Goal: Transaction & Acquisition: Purchase product/service

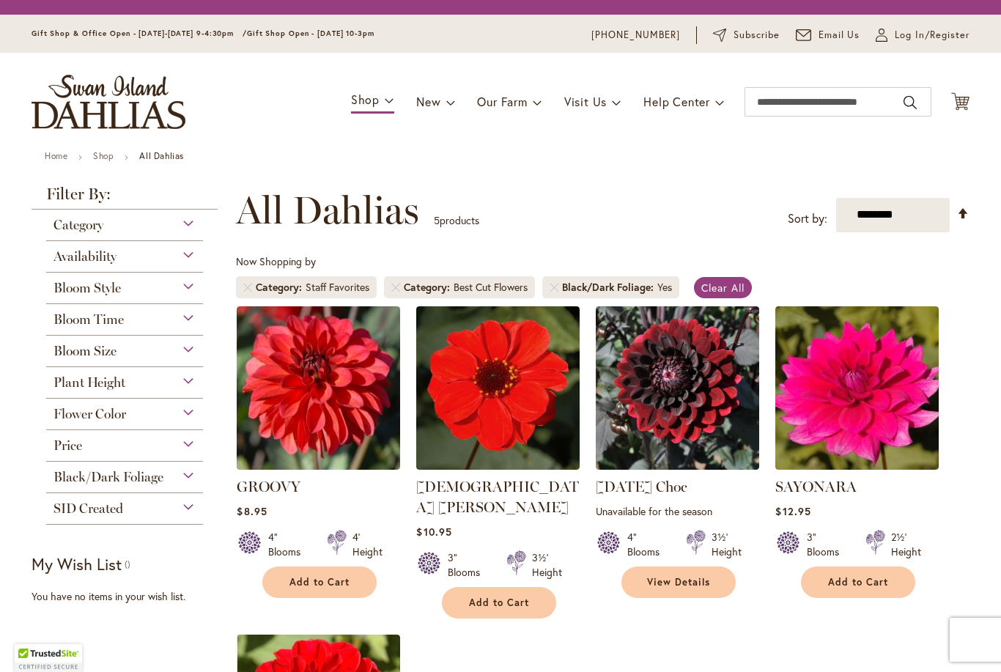
scroll to position [272, 0]
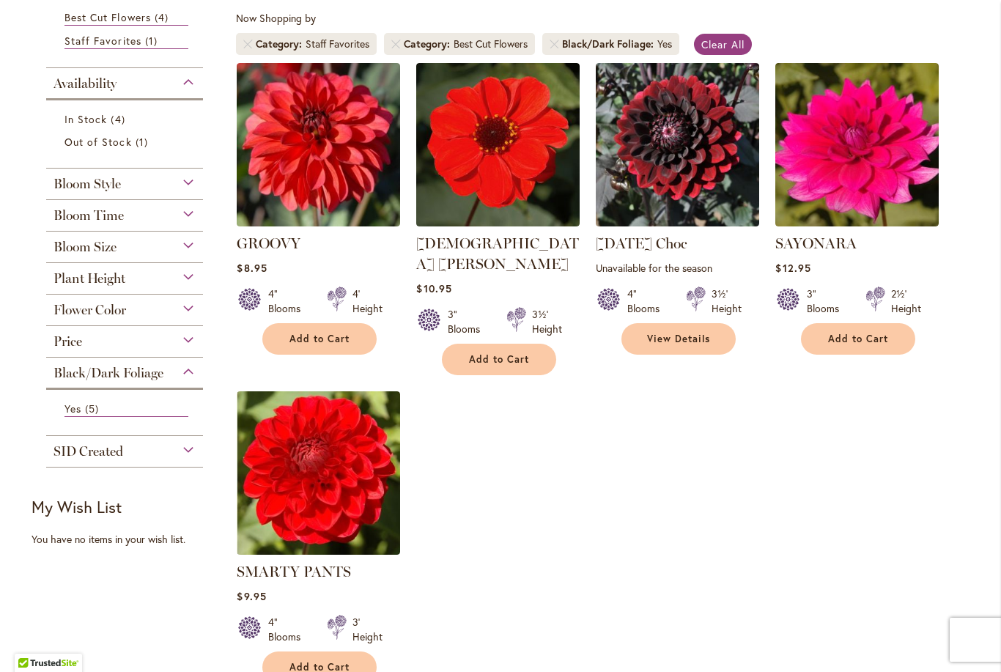
click at [322, 176] on img at bounding box center [318, 144] width 163 height 163
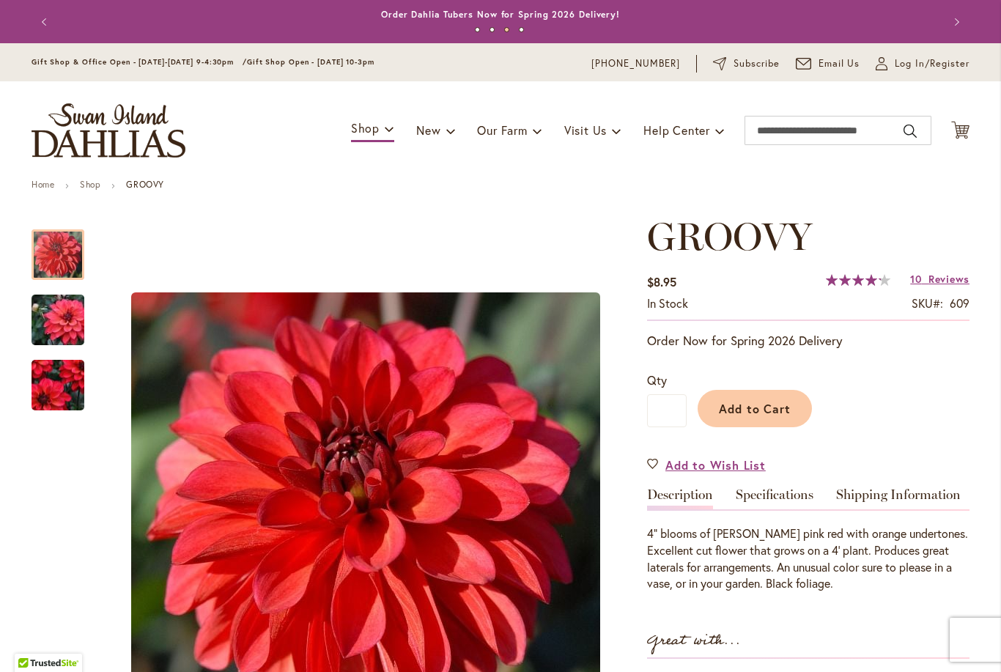
click at [968, 122] on icon "Cart .cls-1 { fill: #231f20; }" at bounding box center [960, 130] width 18 height 18
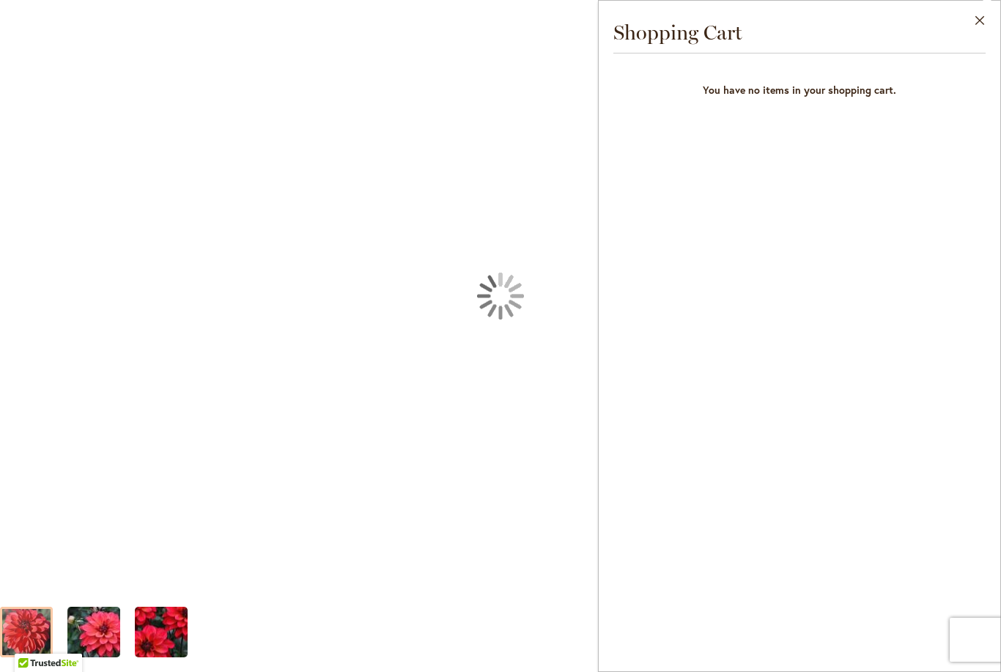
click at [498, 282] on div "Product Images" at bounding box center [501, 296] width 52 height 52
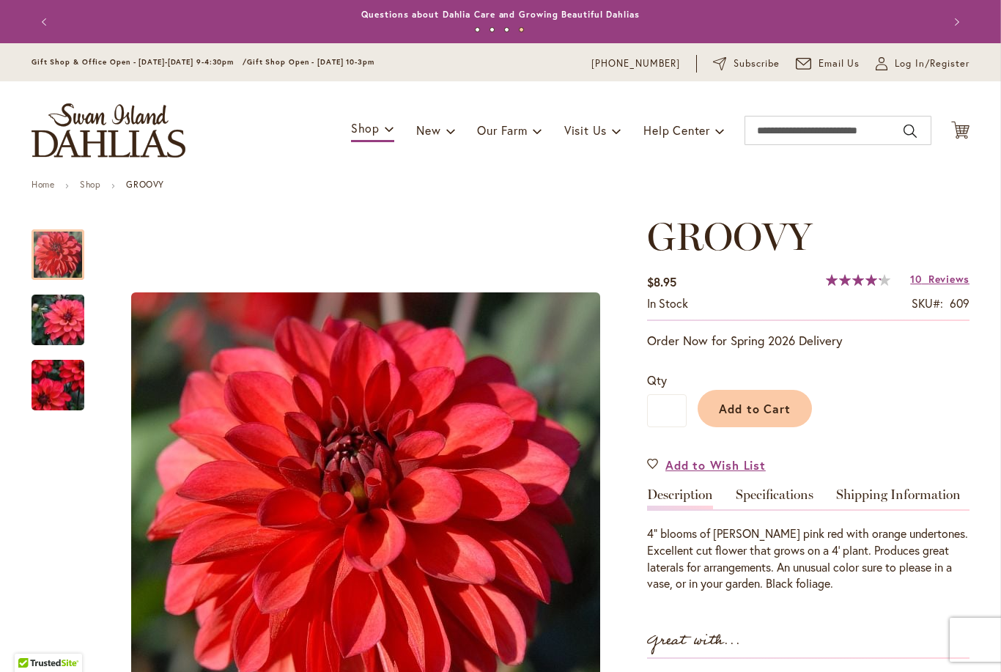
click at [943, 66] on span "Log In/Register" at bounding box center [932, 63] width 75 height 15
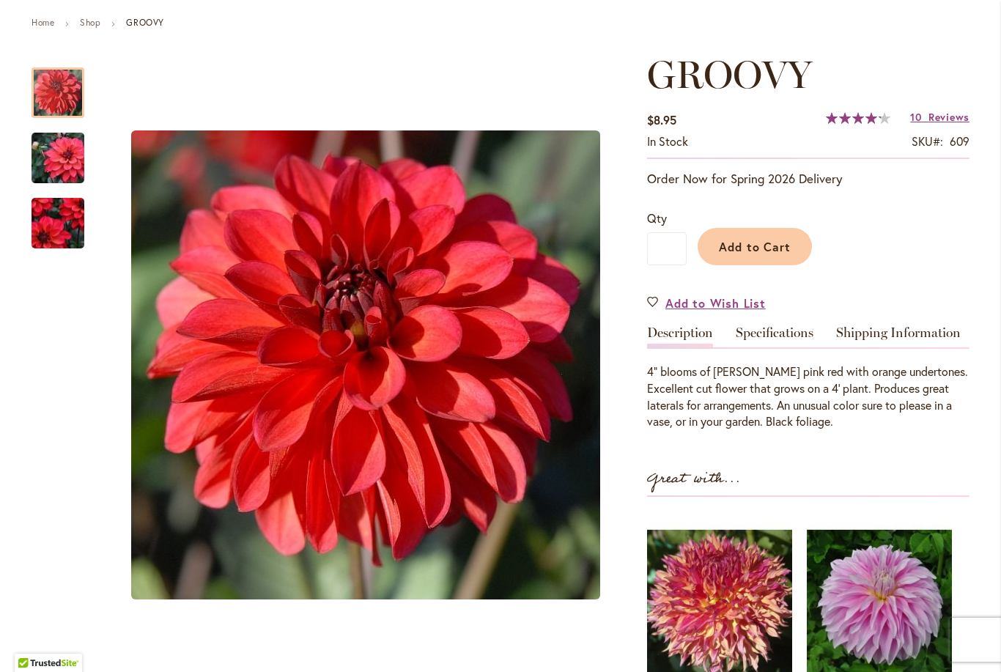
scroll to position [168, 0]
